Goal: Task Accomplishment & Management: Use online tool/utility

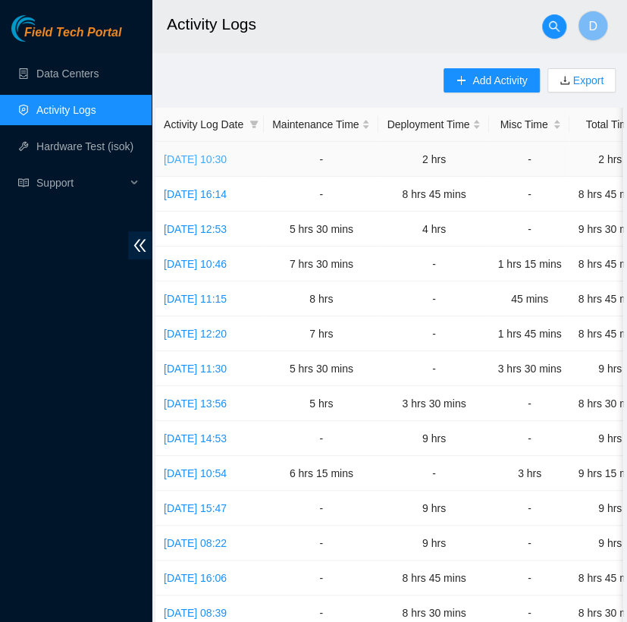
click at [227, 159] on link "[DATE] 10:30" at bounding box center [195, 159] width 63 height 12
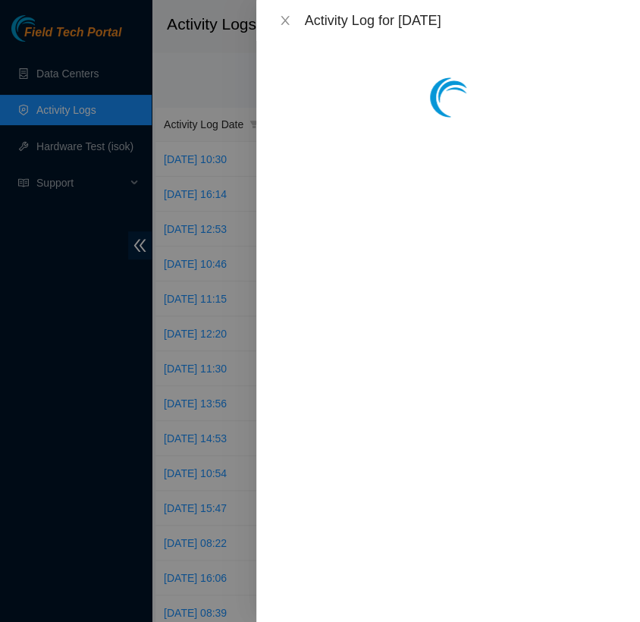
click at [337, 67] on div at bounding box center [447, 97] width 347 height 76
click at [284, 19] on icon "close" at bounding box center [285, 20] width 12 height 12
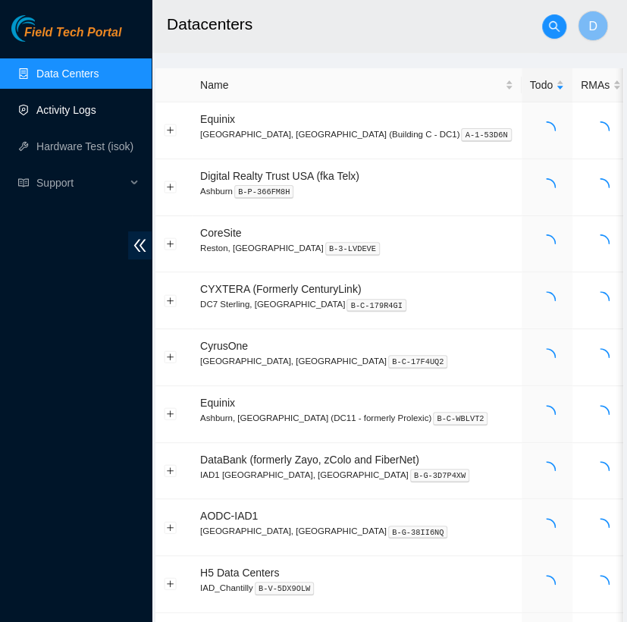
click at [96, 106] on link "Activity Logs" at bounding box center [66, 110] width 60 height 12
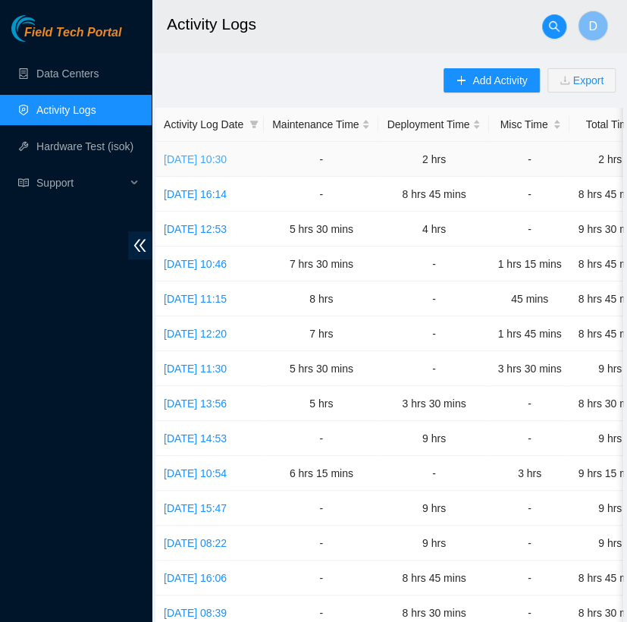
click at [227, 163] on link "Thu, 25 Sep 2025 10:30" at bounding box center [195, 159] width 63 height 12
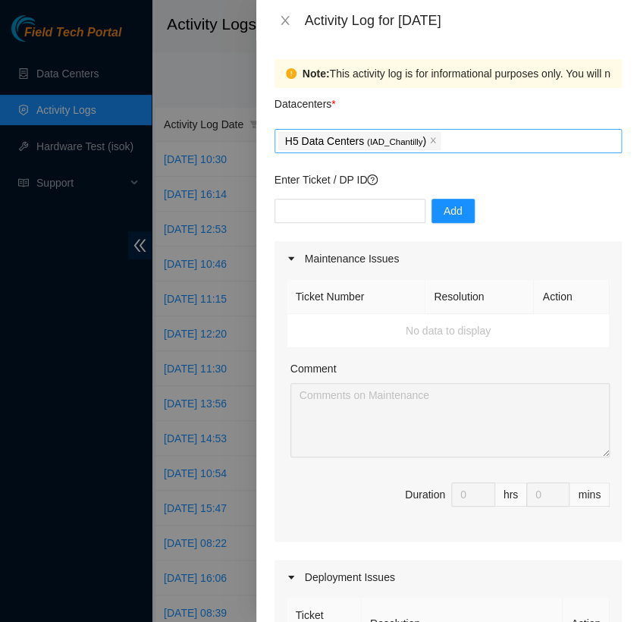
click at [497, 141] on div "H5 Data Centers ( IAD_Chantilly )" at bounding box center [448, 140] width 340 height 21
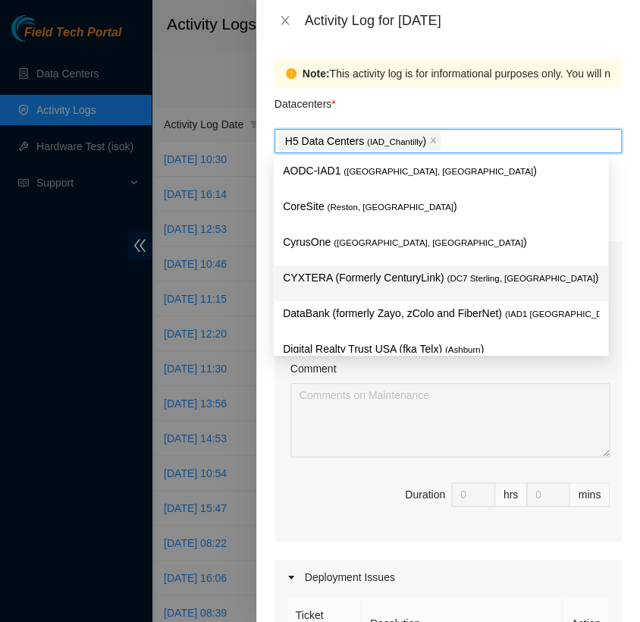
click at [418, 269] on p "CYXTERA (Formerly CenturyLink) ( DC7 Sterling, VA )" at bounding box center [441, 277] width 316 height 17
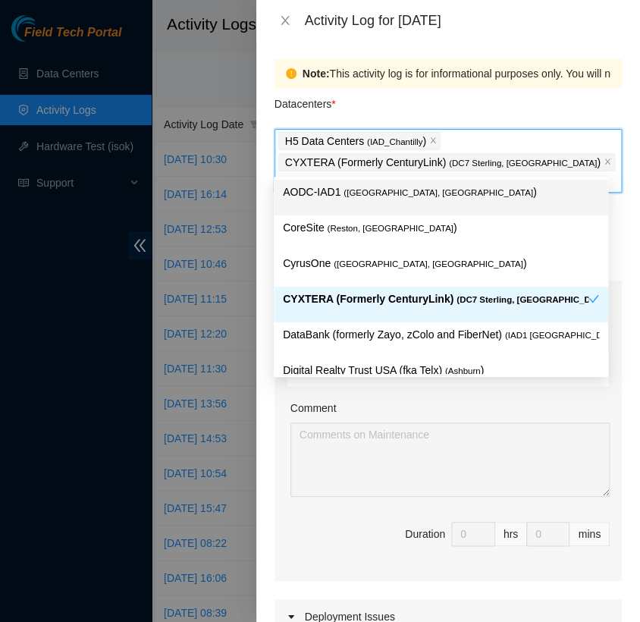
click at [541, 92] on div "Datacenters *" at bounding box center [447, 108] width 347 height 41
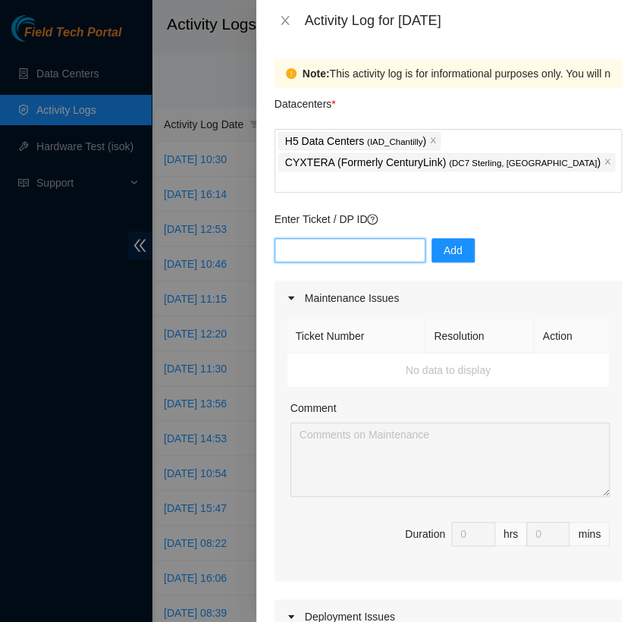
click at [352, 238] on input "text" at bounding box center [349, 250] width 151 height 24
paste input "[nie-field-iad]B-V-5W97ML8 B-V-5W97MLE at CYXTERA DC7"
type input "DP B-V-5W97ML8 B-V-5W97MLE a"
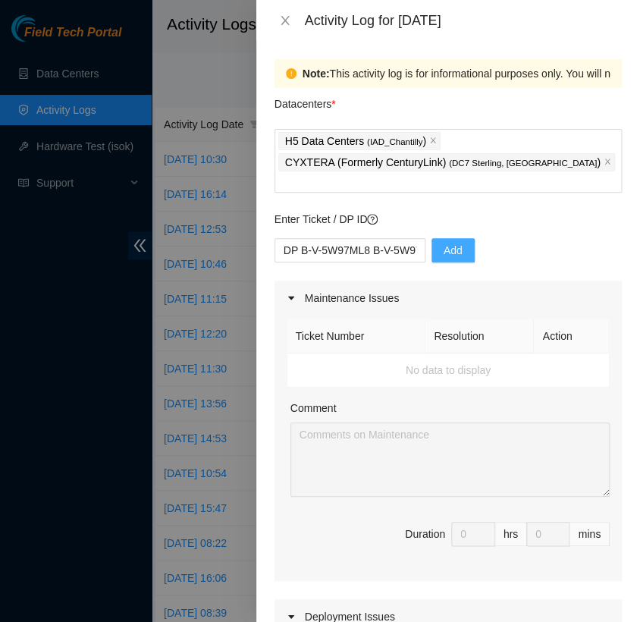
click at [452, 238] on button "Add" at bounding box center [452, 250] width 43 height 24
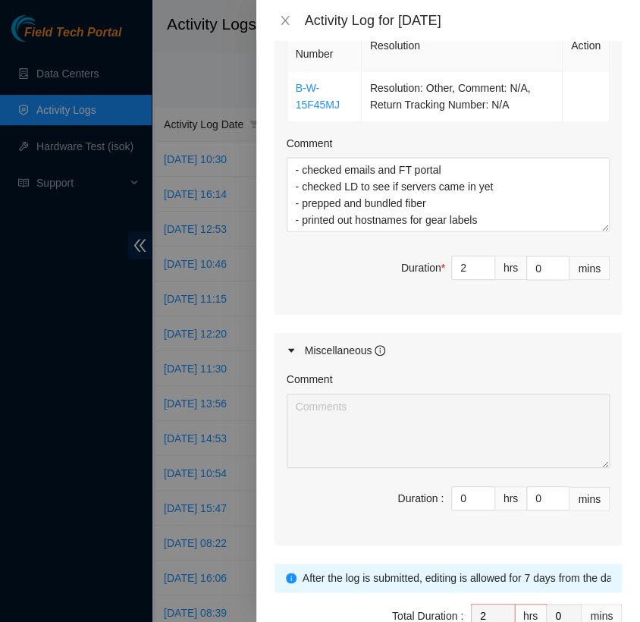
scroll to position [620, 0]
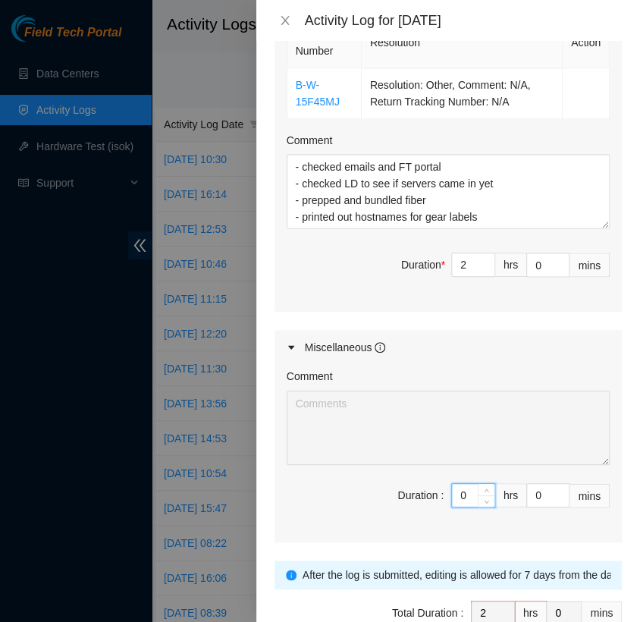
click at [453, 484] on input "0" at bounding box center [473, 495] width 42 height 23
click at [528, 296] on div "Maintenance Issues Ticket Number Resolution Action No data to display Comment D…" at bounding box center [447, 101] width 347 height 882
click at [457, 484] on input "0" at bounding box center [473, 495] width 42 height 23
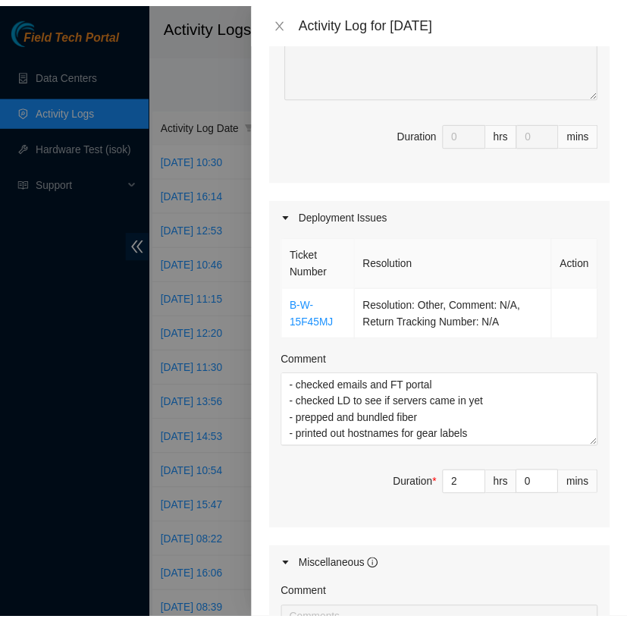
scroll to position [374, 0]
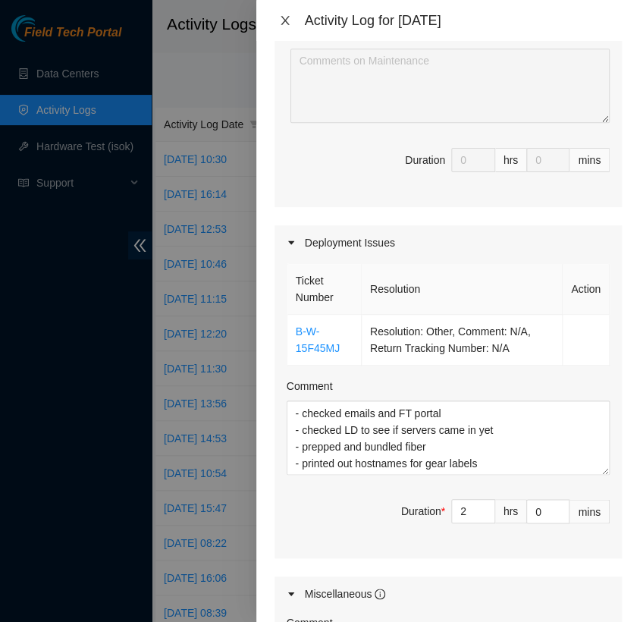
click at [285, 25] on icon "close" at bounding box center [285, 20] width 12 height 12
